Goal: Information Seeking & Learning: Learn about a topic

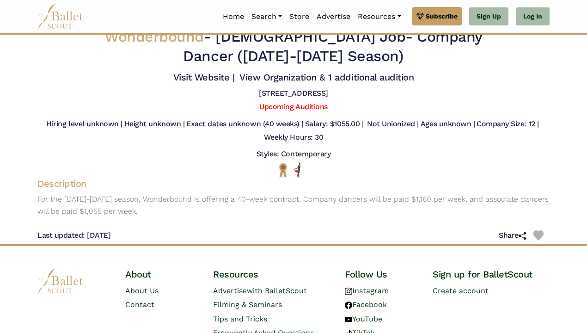
scroll to position [11, 0]
drag, startPoint x: 327, startPoint y: 122, endPoint x: 362, endPoint y: 125, distance: 34.8
click at [363, 126] on h5 "Salary: $1055.00 |" at bounding box center [334, 125] width 58 height 10
click at [354, 138] on div "Hiring level unknown | Height unknown | Exact dates unknown (40 weeks) | Salary…" at bounding box center [293, 133] width 527 height 27
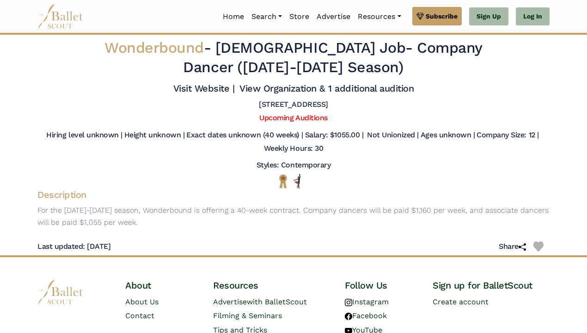
scroll to position [0, 0]
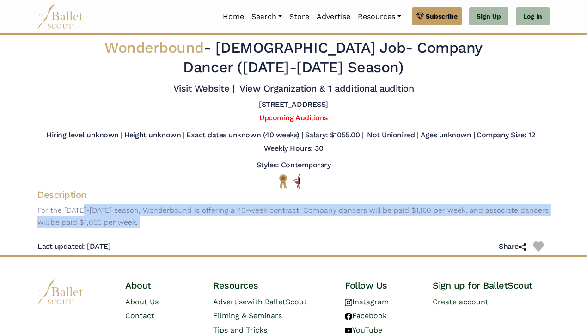
drag, startPoint x: 34, startPoint y: 203, endPoint x: 143, endPoint y: 227, distance: 111.8
click at [145, 230] on div "Wonderbound - Full Time Job - Company Dancer (2025-2026 Season) Visit Website |…" at bounding box center [293, 145] width 527 height 221
click at [143, 227] on div "Description For the 2025-2026 season, Wonderbound is offering a 40-week contrac…" at bounding box center [293, 210] width 527 height 42
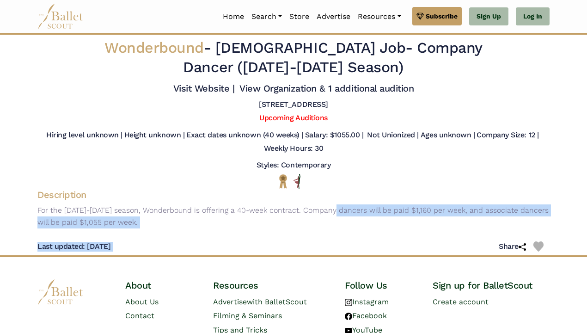
drag, startPoint x: 290, startPoint y: 207, endPoint x: 367, endPoint y: 241, distance: 83.4
click at [368, 242] on div "Wonderbound - Full Time Job - Company Dancer (2025-2026 Season) Visit Website |…" at bounding box center [293, 145] width 527 height 221
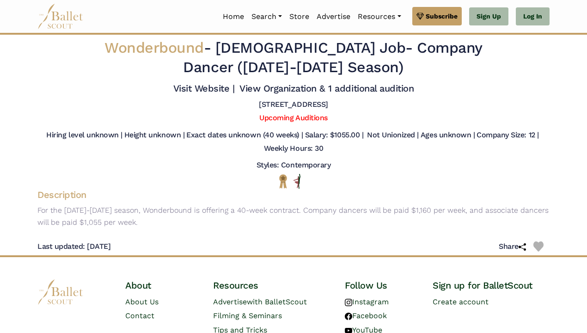
click at [367, 241] on div "Last updated: May 12, 2025 Share" at bounding box center [293, 242] width 512 height 25
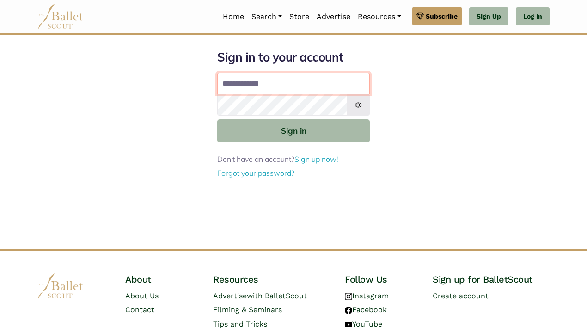
type input "**********"
click at [302, 129] on button "Sign in" at bounding box center [293, 130] width 153 height 23
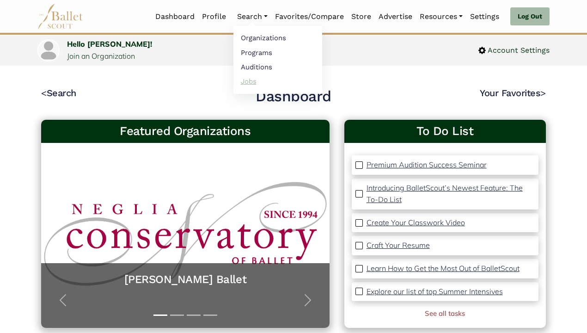
click at [248, 78] on link "Jobs" at bounding box center [278, 81] width 89 height 14
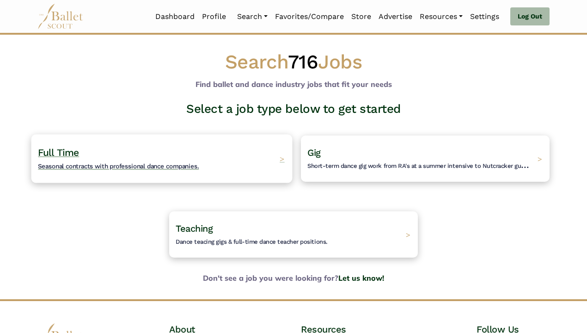
click at [215, 144] on div "Full Time Seasonal contracts with professional dance companies. >" at bounding box center [161, 158] width 261 height 49
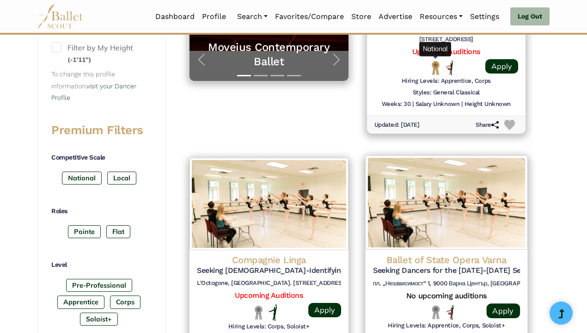
scroll to position [329, 0]
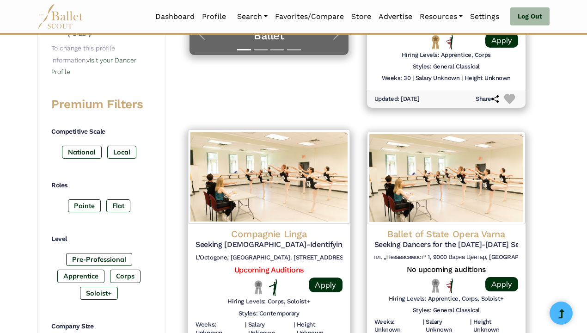
click at [278, 234] on h4 "Compagnie Linga" at bounding box center [269, 234] width 147 height 12
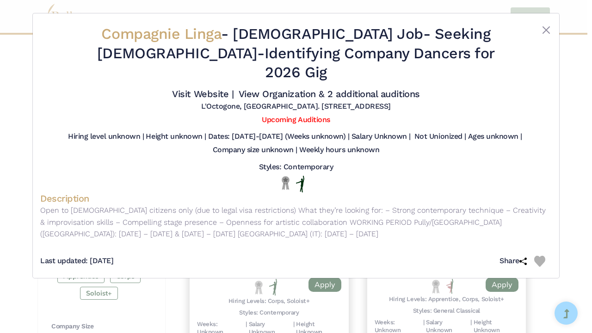
click at [154, 269] on div "Compagnie Linga - Full Time Job - Seeking Female-Identifying Company Dancers fo…" at bounding box center [296, 166] width 592 height 333
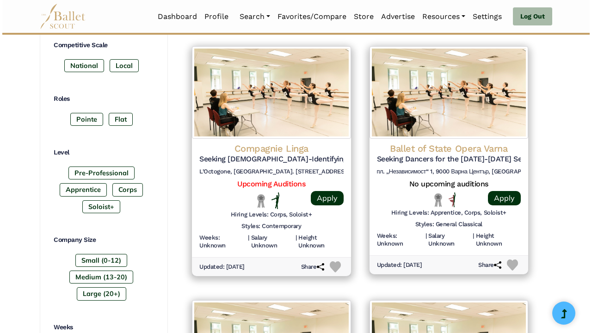
scroll to position [419, 0]
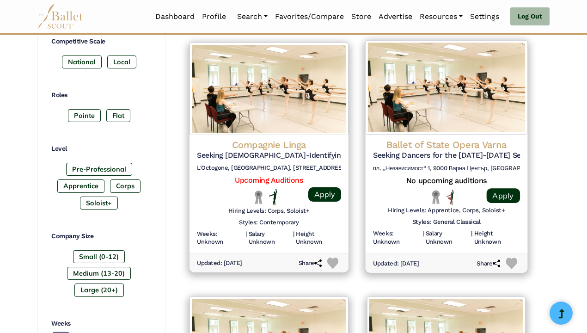
click at [429, 140] on h4 "Ballet of State Opera Varna" at bounding box center [446, 144] width 147 height 12
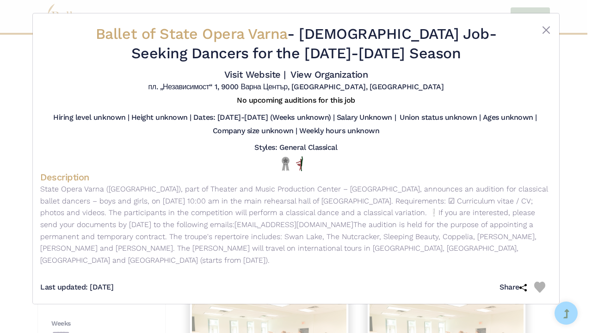
click at [151, 303] on div "Ballet of State Opera Varna - Full Time Job - Seeking Dancers for the 2025-2026…" at bounding box center [296, 166] width 592 height 333
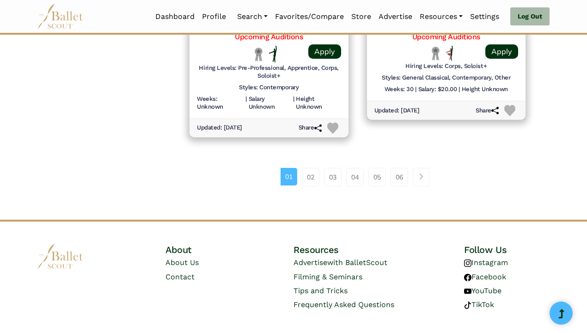
scroll to position [1271, 0]
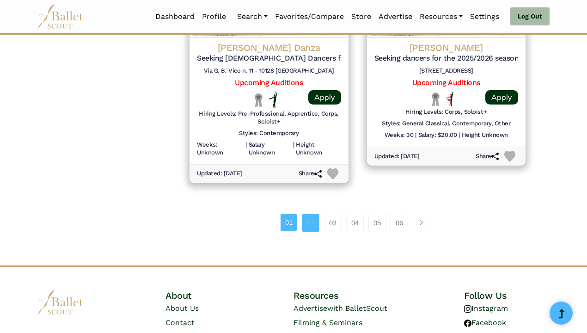
click at [310, 214] on link "02" at bounding box center [311, 223] width 18 height 18
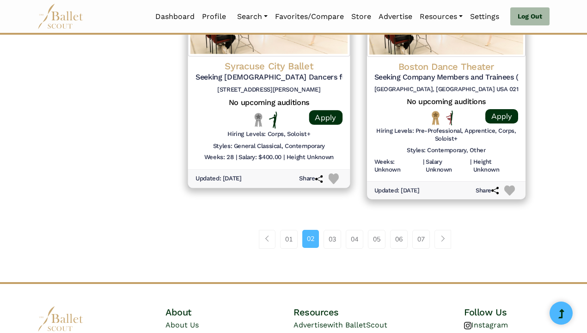
scroll to position [1281, 0]
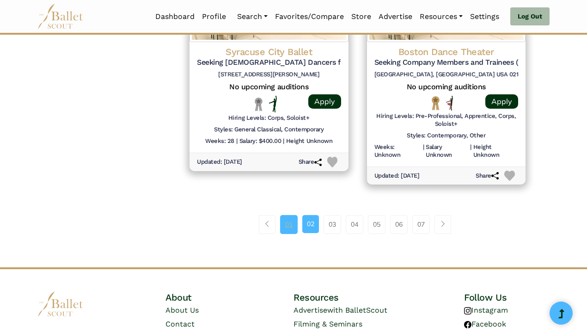
click at [282, 215] on link "01" at bounding box center [289, 224] width 18 height 18
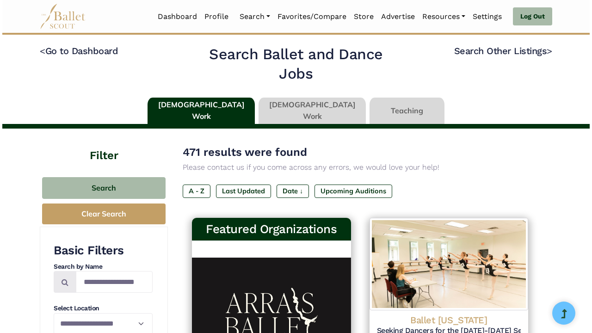
scroll to position [189, 0]
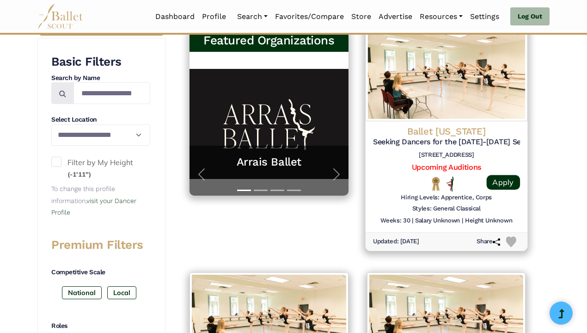
click at [444, 130] on h4 "Ballet [US_STATE]" at bounding box center [446, 131] width 147 height 12
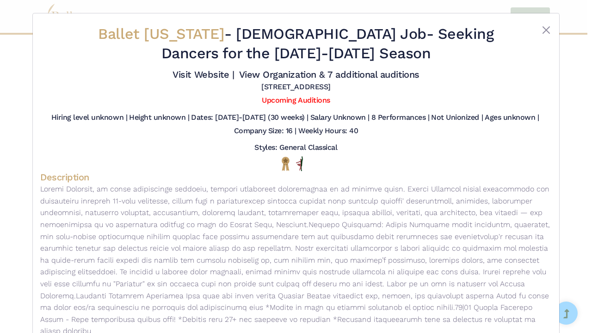
scroll to position [0, 0]
click at [184, 36] on span "Ballet [US_STATE]" at bounding box center [161, 34] width 126 height 18
click at [209, 73] on link "Visit Website |" at bounding box center [203, 74] width 62 height 11
